Goal: Task Accomplishment & Management: Manage account settings

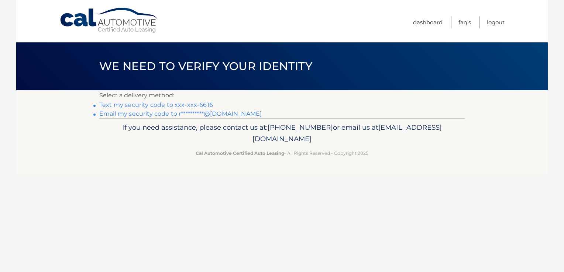
click at [201, 104] on link "Text my security code to xxx-xxx-6616" at bounding box center [156, 104] width 114 height 7
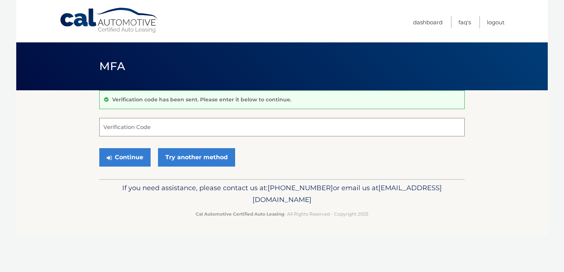
click at [335, 127] on input "Verification Code" at bounding box center [281, 127] width 365 height 18
type input "907836"
click at [139, 161] on button "Continue" at bounding box center [124, 157] width 51 height 18
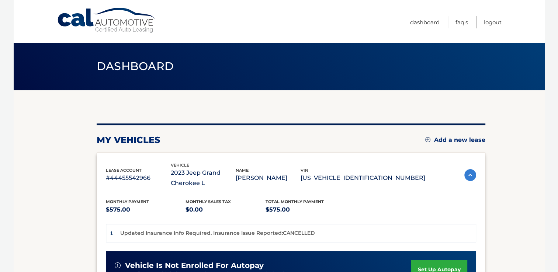
click at [500, 176] on section "my vehicles Add a new lease lease account #44455542966 vehicle 2023 Jeep Grand …" at bounding box center [279, 259] width 531 height 339
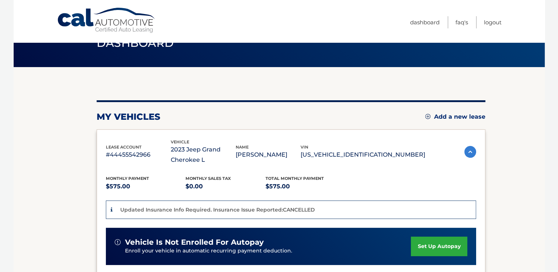
scroll to position [11, 0]
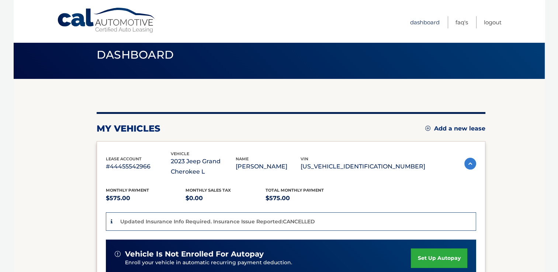
click at [422, 26] on link "Dashboard" at bounding box center [425, 22] width 30 height 12
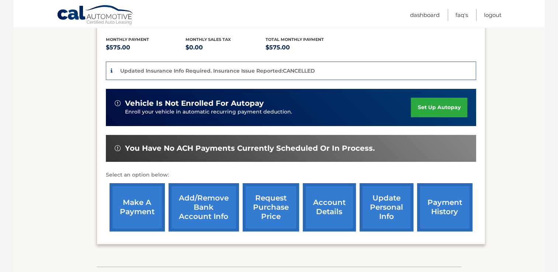
scroll to position [164, 0]
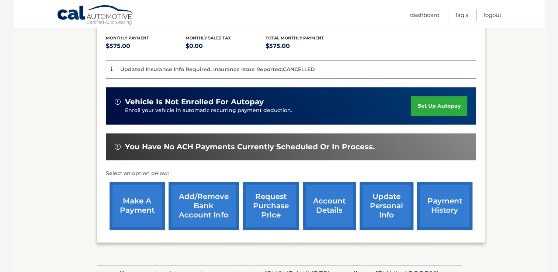
click at [336, 213] on link "account details" at bounding box center [329, 206] width 53 height 48
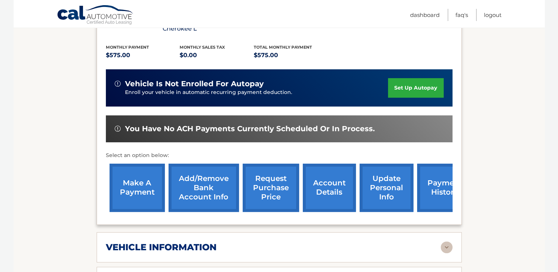
scroll to position [155, 0]
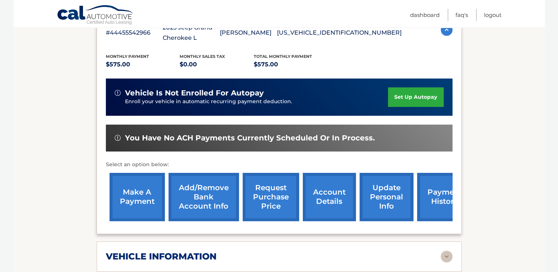
click at [394, 210] on link "update personal info" at bounding box center [387, 197] width 54 height 48
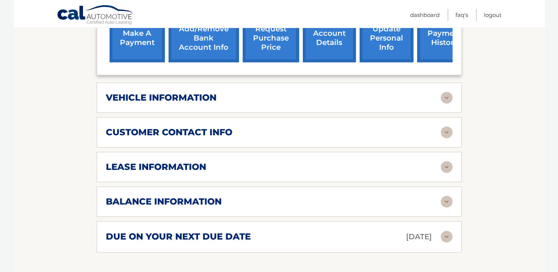
scroll to position [314, 0]
click at [320, 137] on div "customer contact info" at bounding box center [273, 132] width 335 height 11
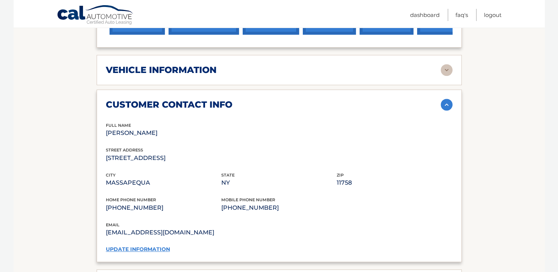
scroll to position [365, 0]
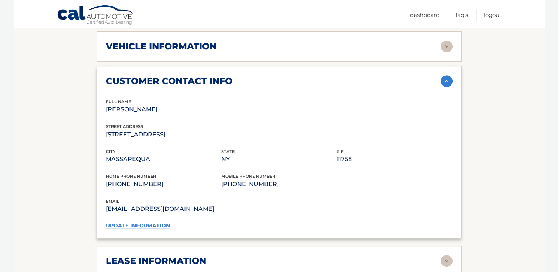
click at [155, 225] on link "update information" at bounding box center [138, 226] width 64 height 7
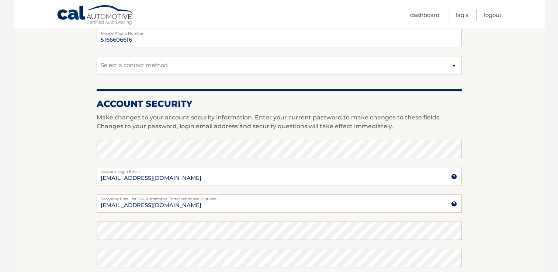
scroll to position [223, 0]
click at [499, 208] on section "Account Overview | Edit Profile account information [STREET_ADDRESS] Address St…" at bounding box center [279, 136] width 531 height 537
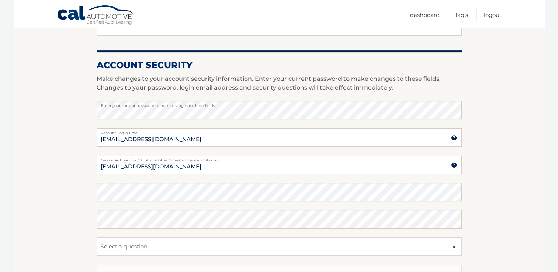
scroll to position [262, 0]
